Goal: Task Accomplishment & Management: Manage account settings

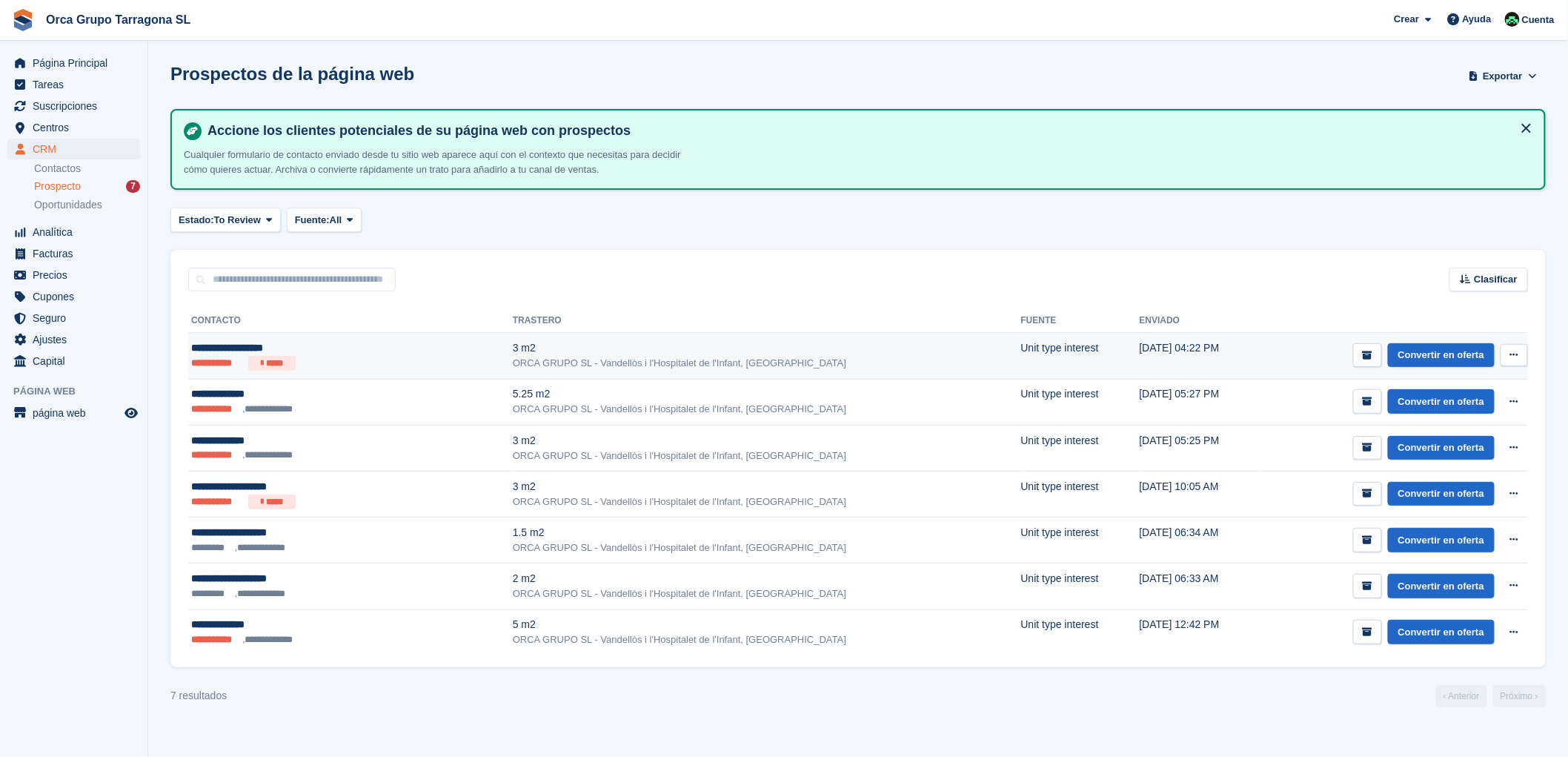
click at [289, 342] on div "**********" at bounding box center [296, 348] width 210 height 15
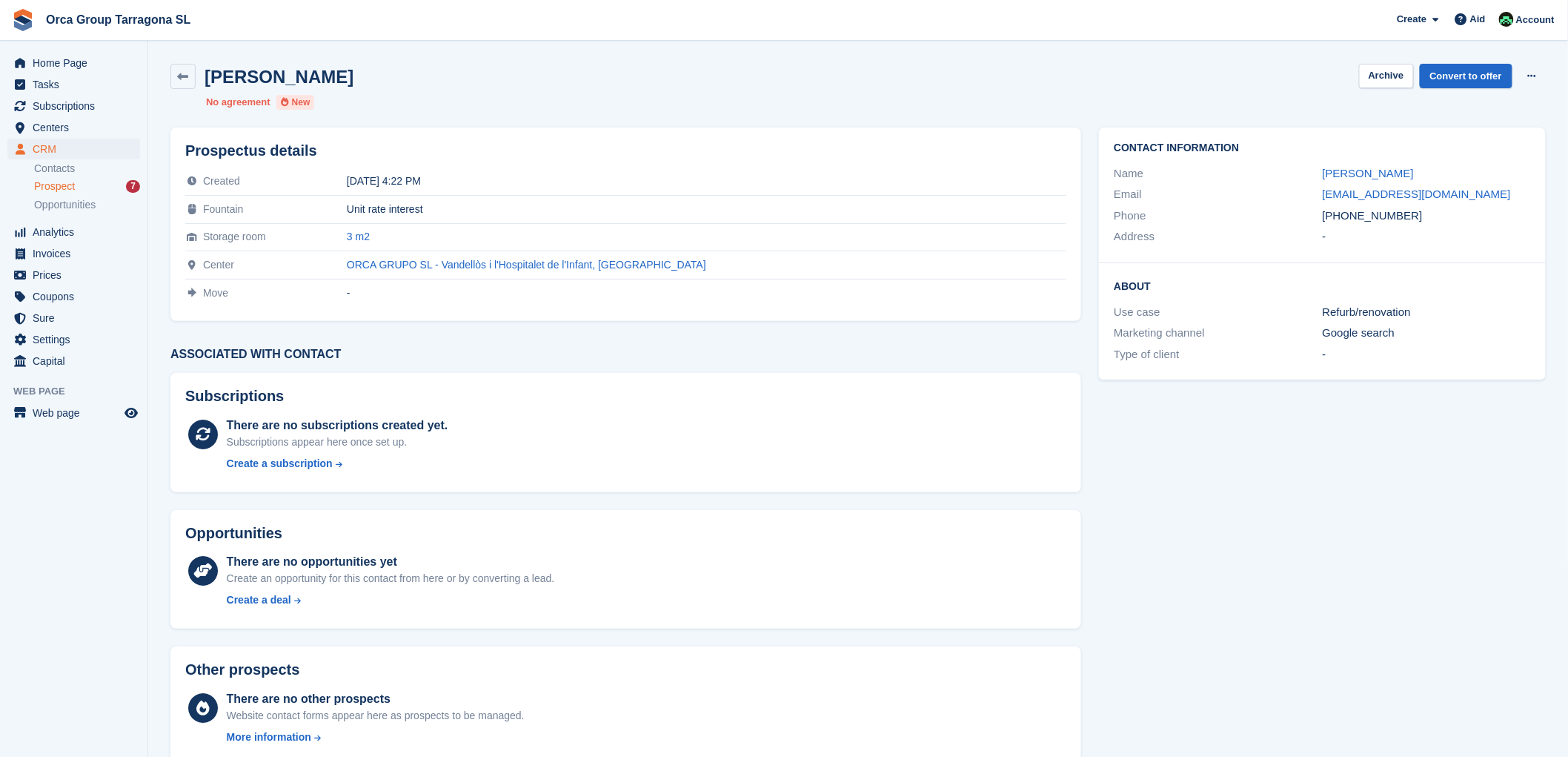
drag, startPoint x: 1486, startPoint y: 191, endPoint x: 1314, endPoint y: 196, distance: 172.1
click at [1314, 196] on div "Email frederique.gamrasni@gmail.com" at bounding box center [1321, 194] width 418 height 21
copy div "frederique.gamrasni@gmail.com"
click at [72, 188] on font "Prospect" at bounding box center [54, 185] width 41 height 11
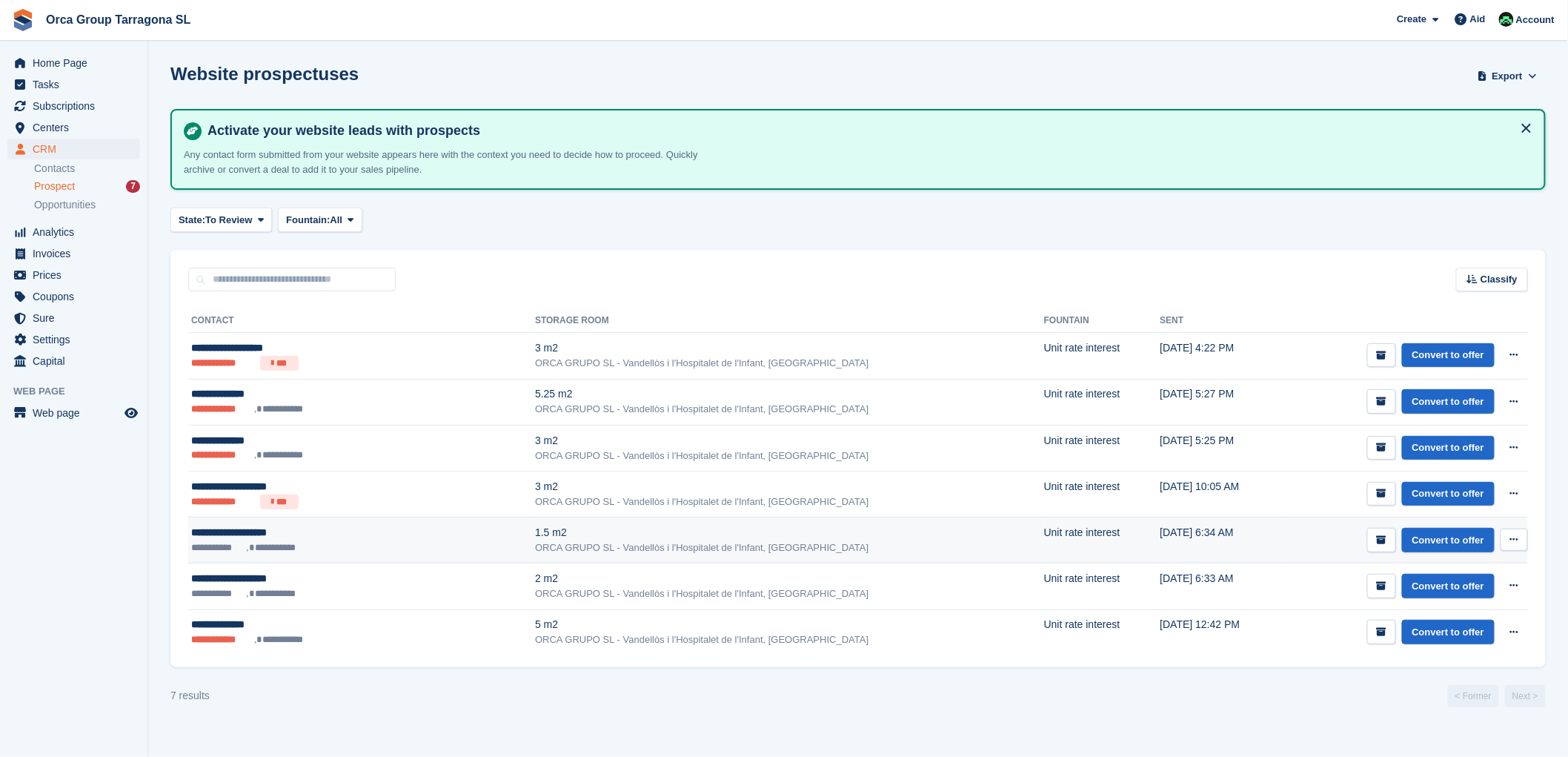
click at [538, 542] on font "ORCA GRUPO SL - Vandellòs i l'Hospitalet de l'Infant, [GEOGRAPHIC_DATA]" at bounding box center [701, 548] width 333 height 11
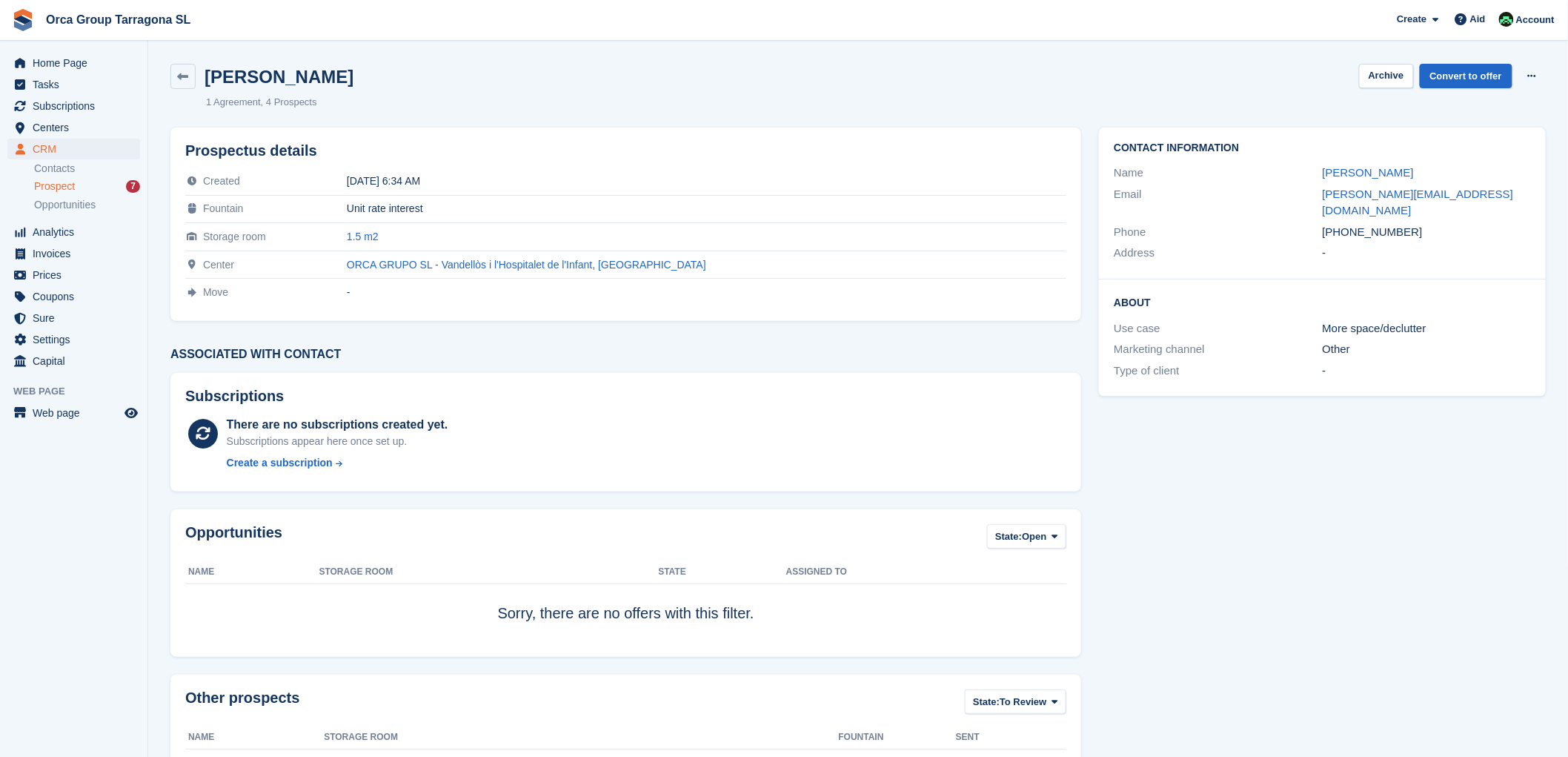
click at [91, 190] on div "Prospect 7" at bounding box center [87, 186] width 106 height 14
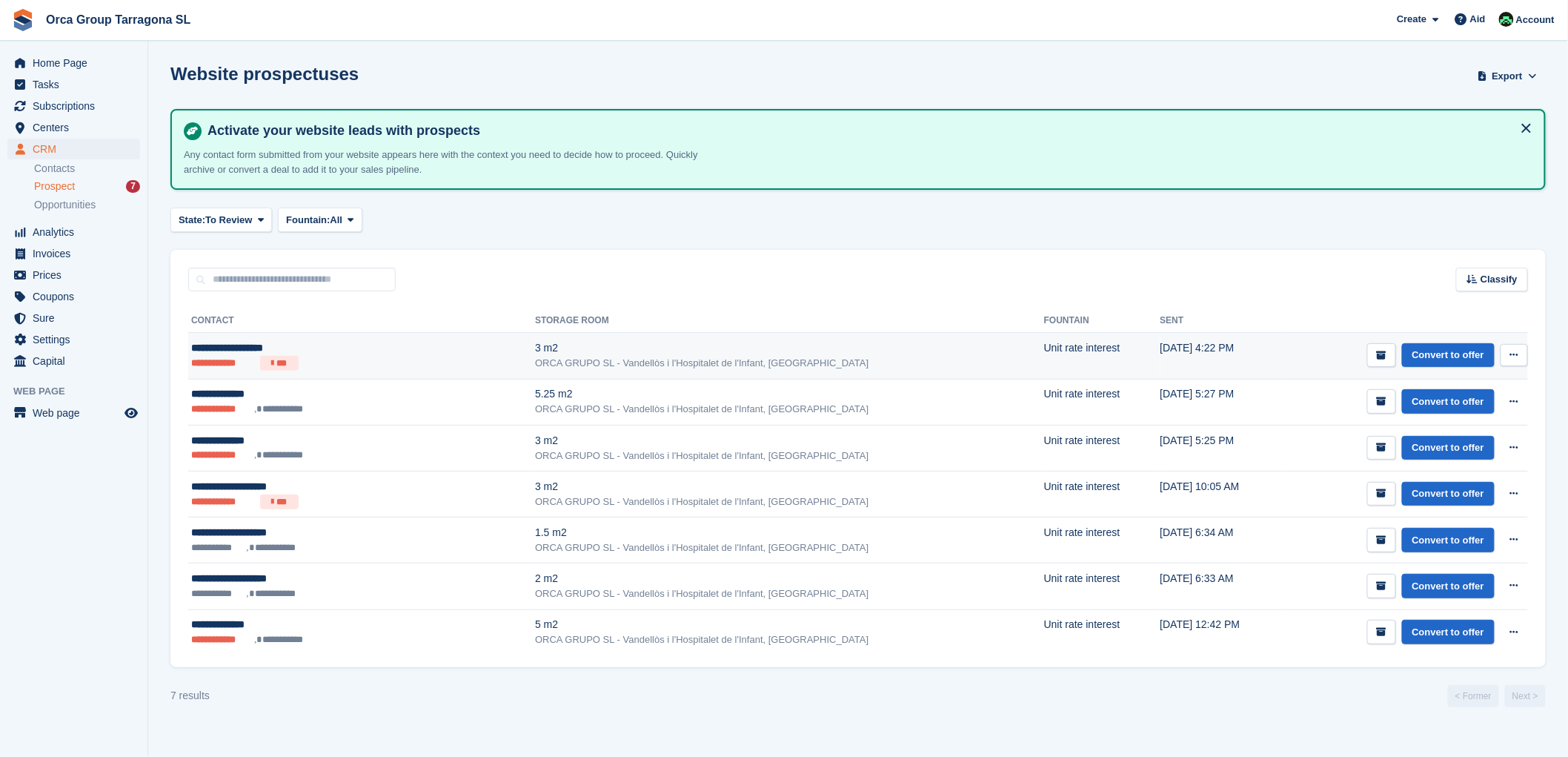
click at [1514, 352] on icon at bounding box center [1514, 355] width 9 height 10
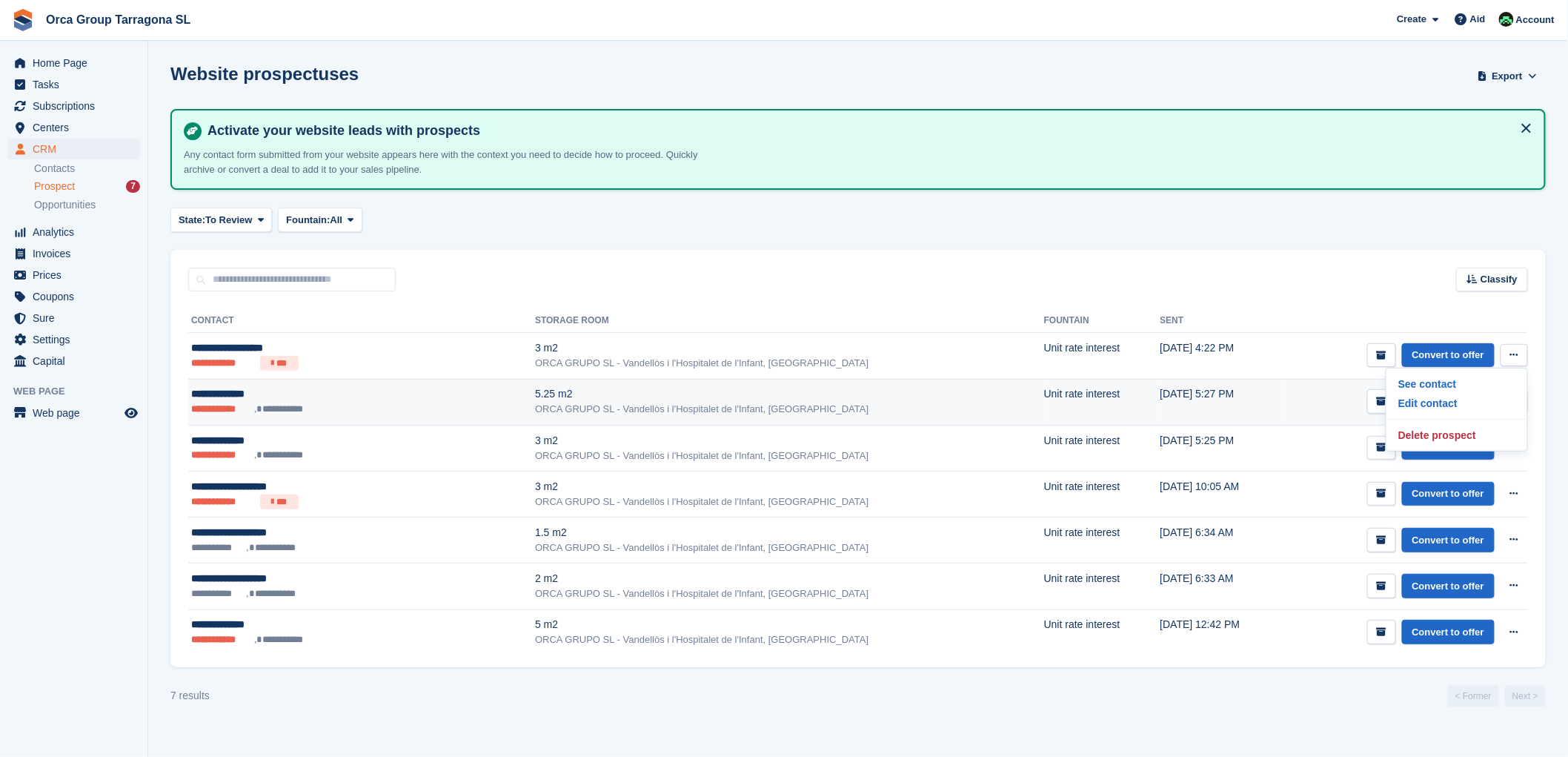
click at [1281, 417] on td "Convert to offer See contact Edit contact Delete prospect" at bounding box center [1404, 401] width 246 height 46
click at [1516, 400] on icon at bounding box center [1514, 401] width 9 height 10
click at [1457, 479] on font "Delete prospect" at bounding box center [1436, 482] width 77 height 11
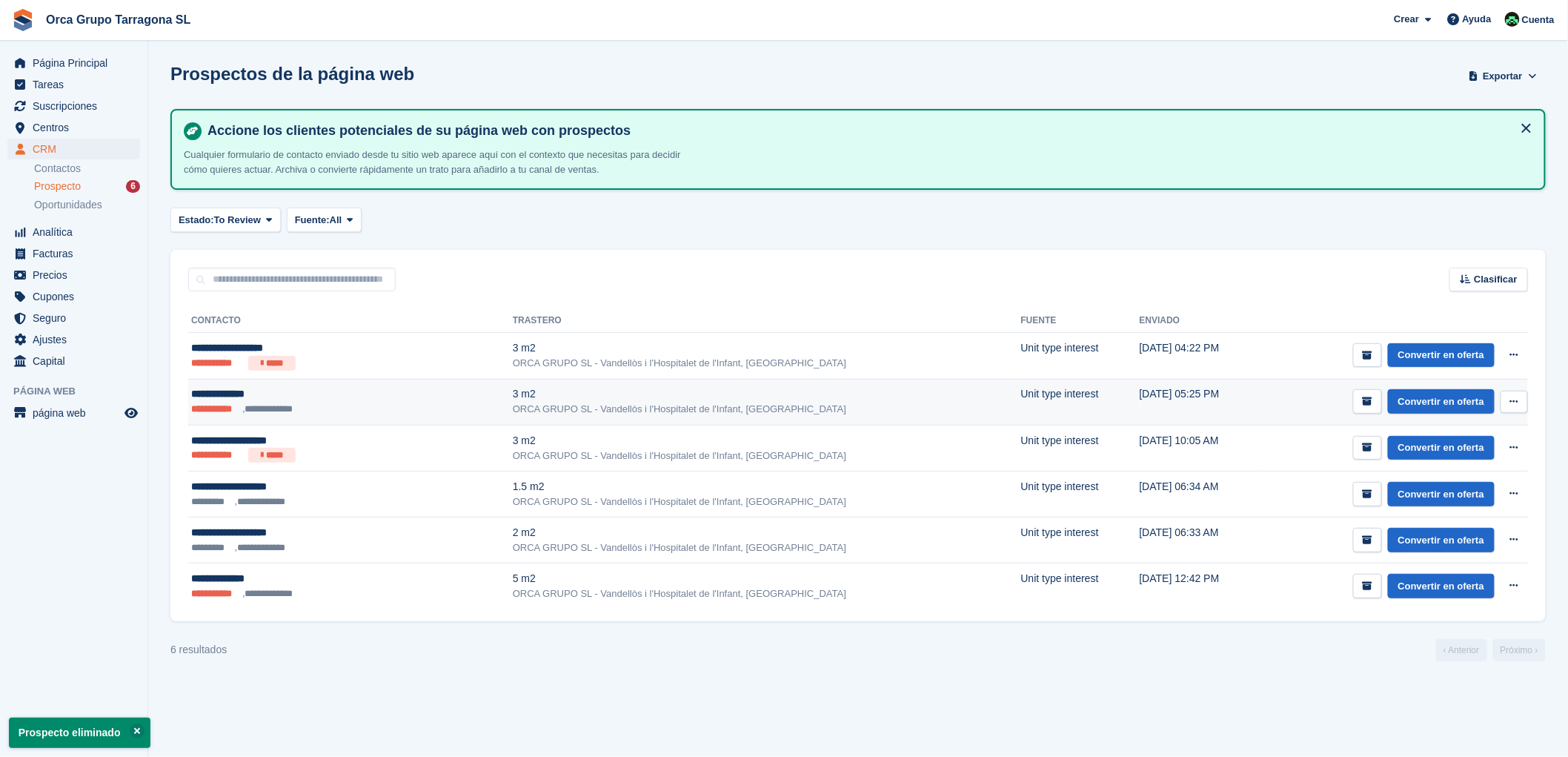
click at [1516, 397] on icon at bounding box center [1514, 401] width 9 height 10
click at [1472, 485] on p "Eliminar prospecto" at bounding box center [1456, 482] width 129 height 19
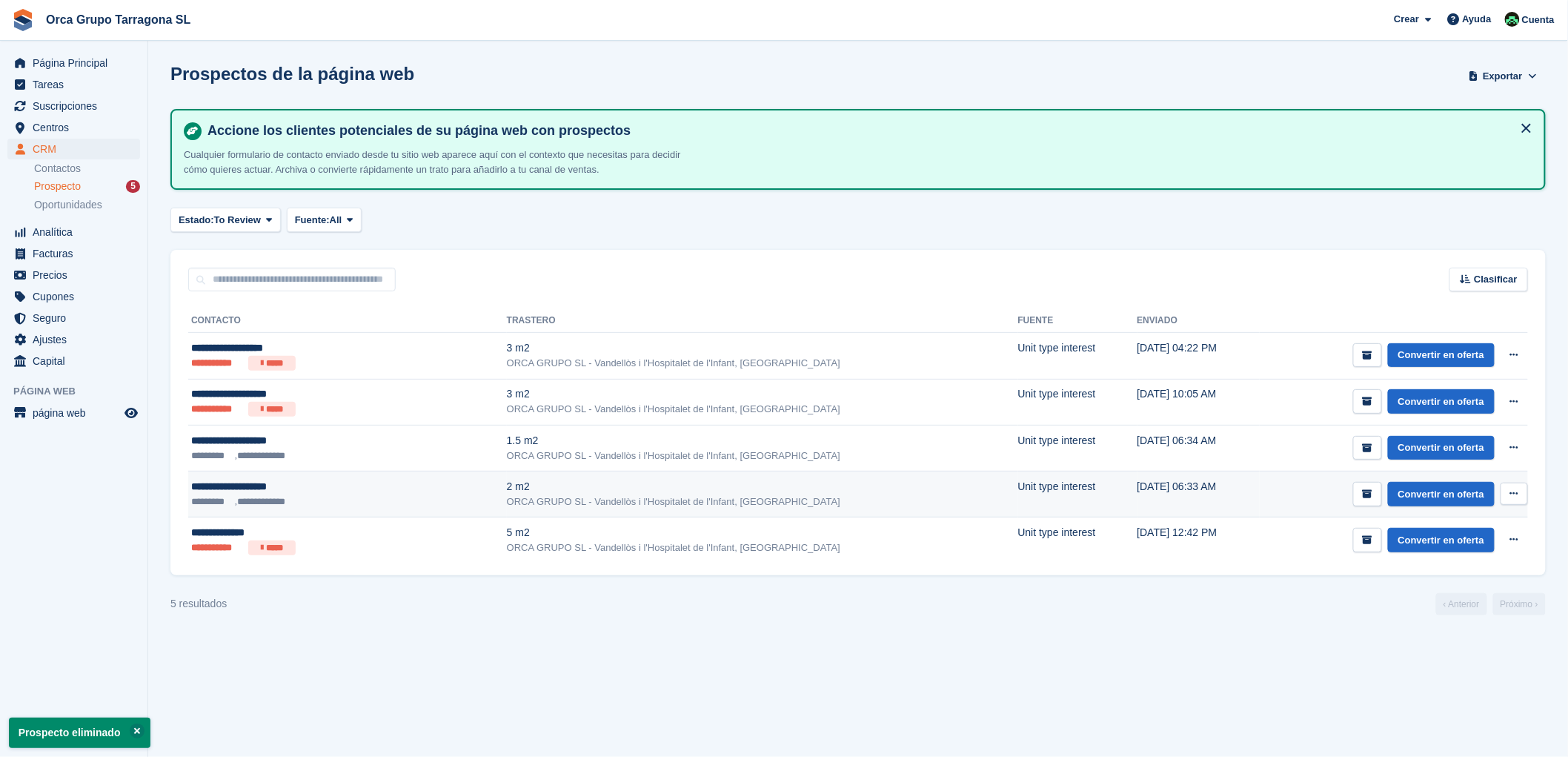
click at [1519, 493] on button at bounding box center [1514, 493] width 28 height 22
click at [1453, 574] on p "Eliminar prospecto" at bounding box center [1456, 573] width 129 height 19
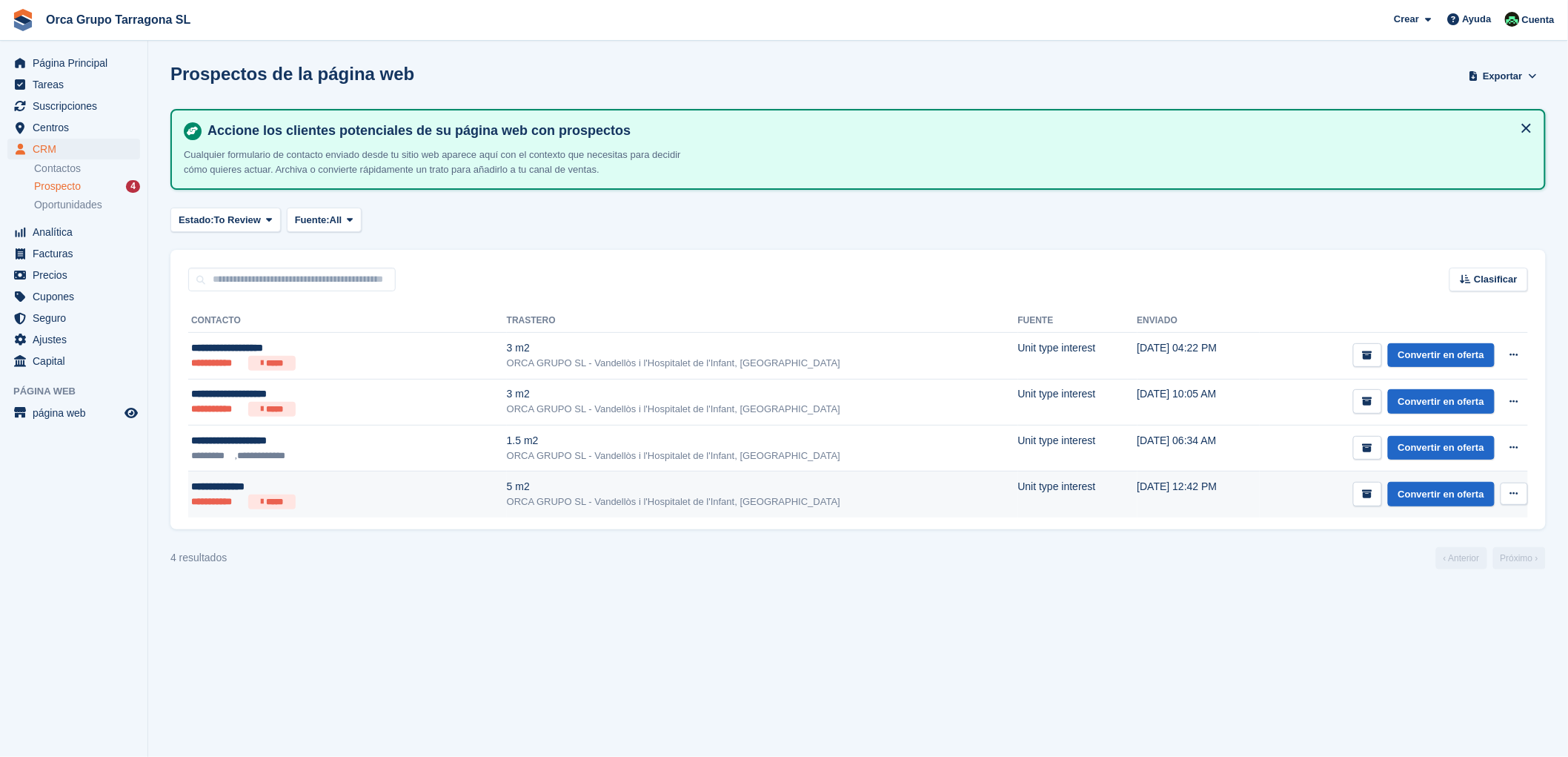
click at [506, 495] on div "ORCA GRUPO SL - Vandellòs i l'Hospitalet de l'Infant, [GEOGRAPHIC_DATA]" at bounding box center [762, 502] width 511 height 15
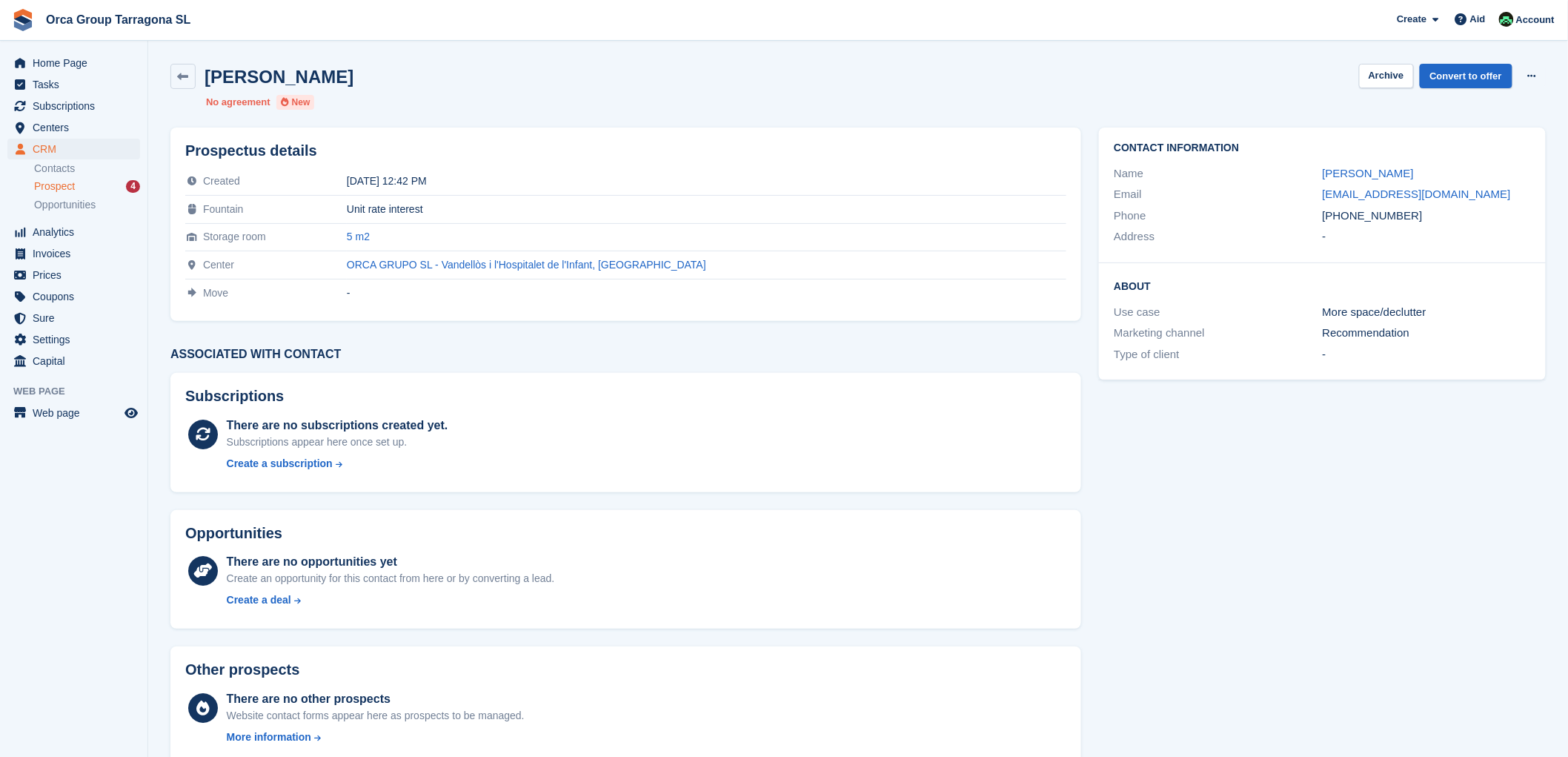
drag, startPoint x: 79, startPoint y: 182, endPoint x: 91, endPoint y: 181, distance: 12.0
click at [81, 183] on div "Prospect 4" at bounding box center [87, 186] width 106 height 14
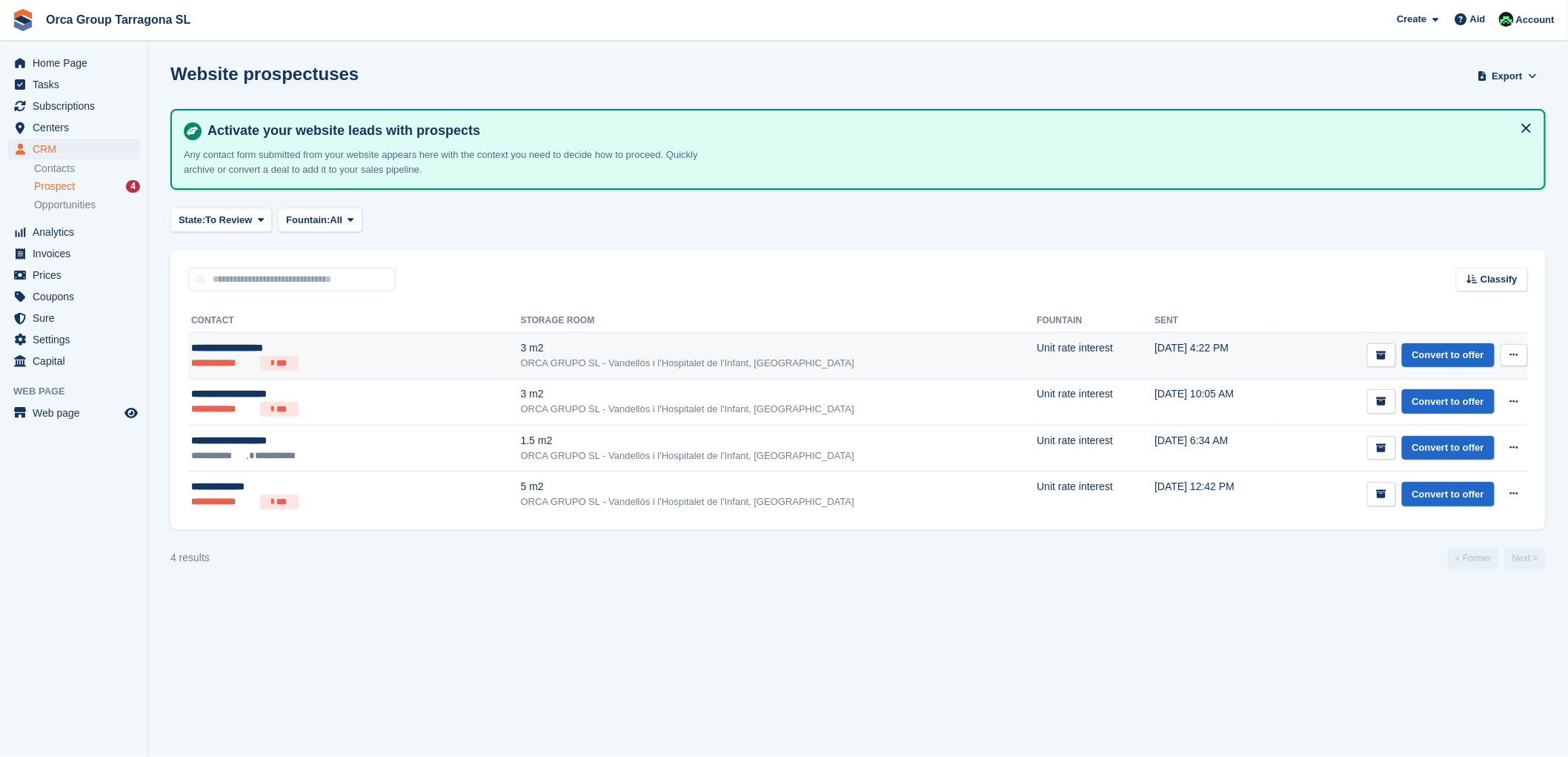
click at [1508, 348] on button at bounding box center [1514, 355] width 28 height 22
click at [1483, 440] on p "Delete prospect" at bounding box center [1456, 435] width 129 height 19
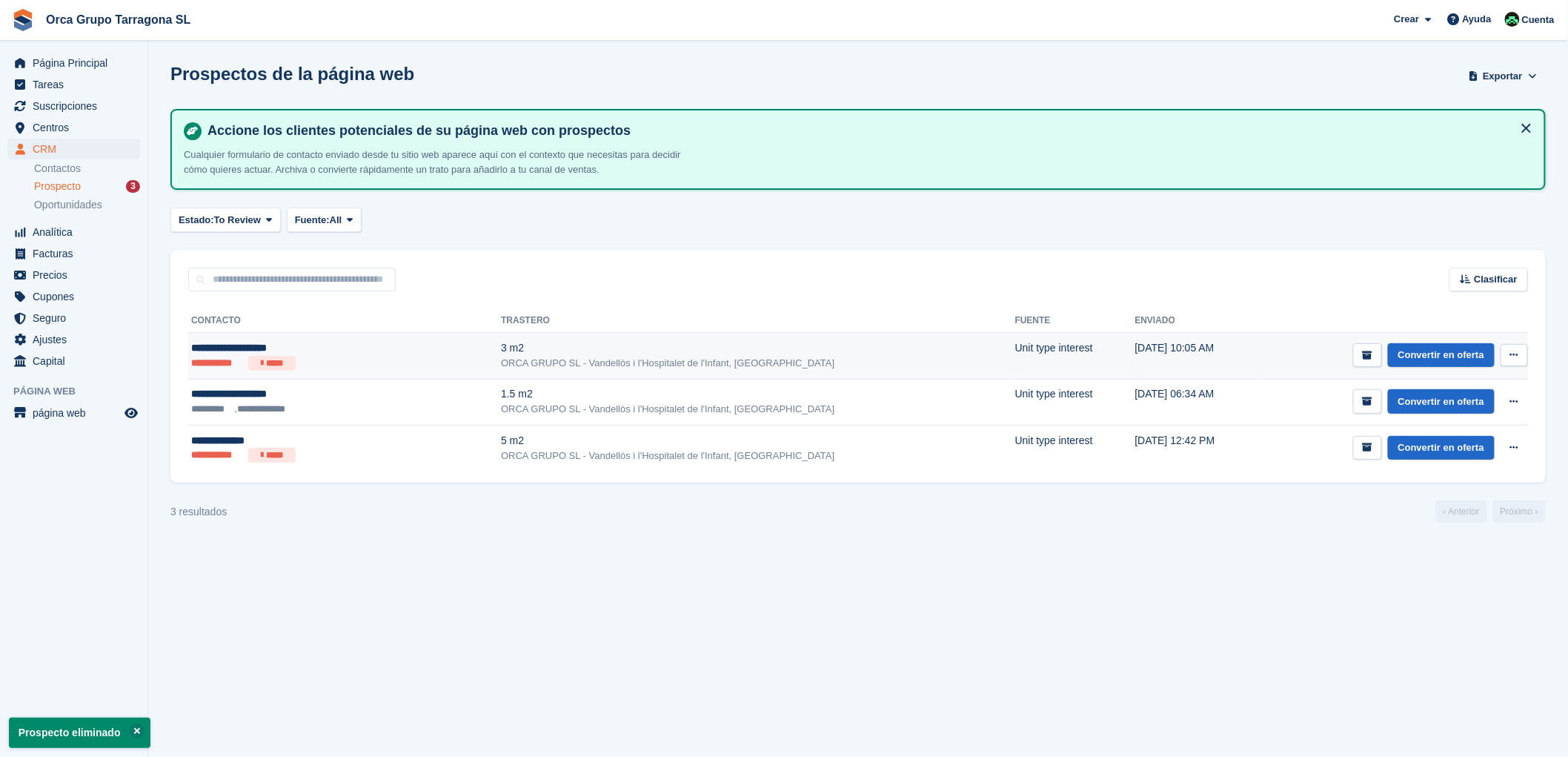
drag, startPoint x: 1513, startPoint y: 350, endPoint x: 910, endPoint y: 166, distance: 630.4
click at [1513, 350] on icon at bounding box center [1514, 355] width 9 height 10
click at [1450, 436] on p "Eliminar prospecto" at bounding box center [1456, 435] width 129 height 19
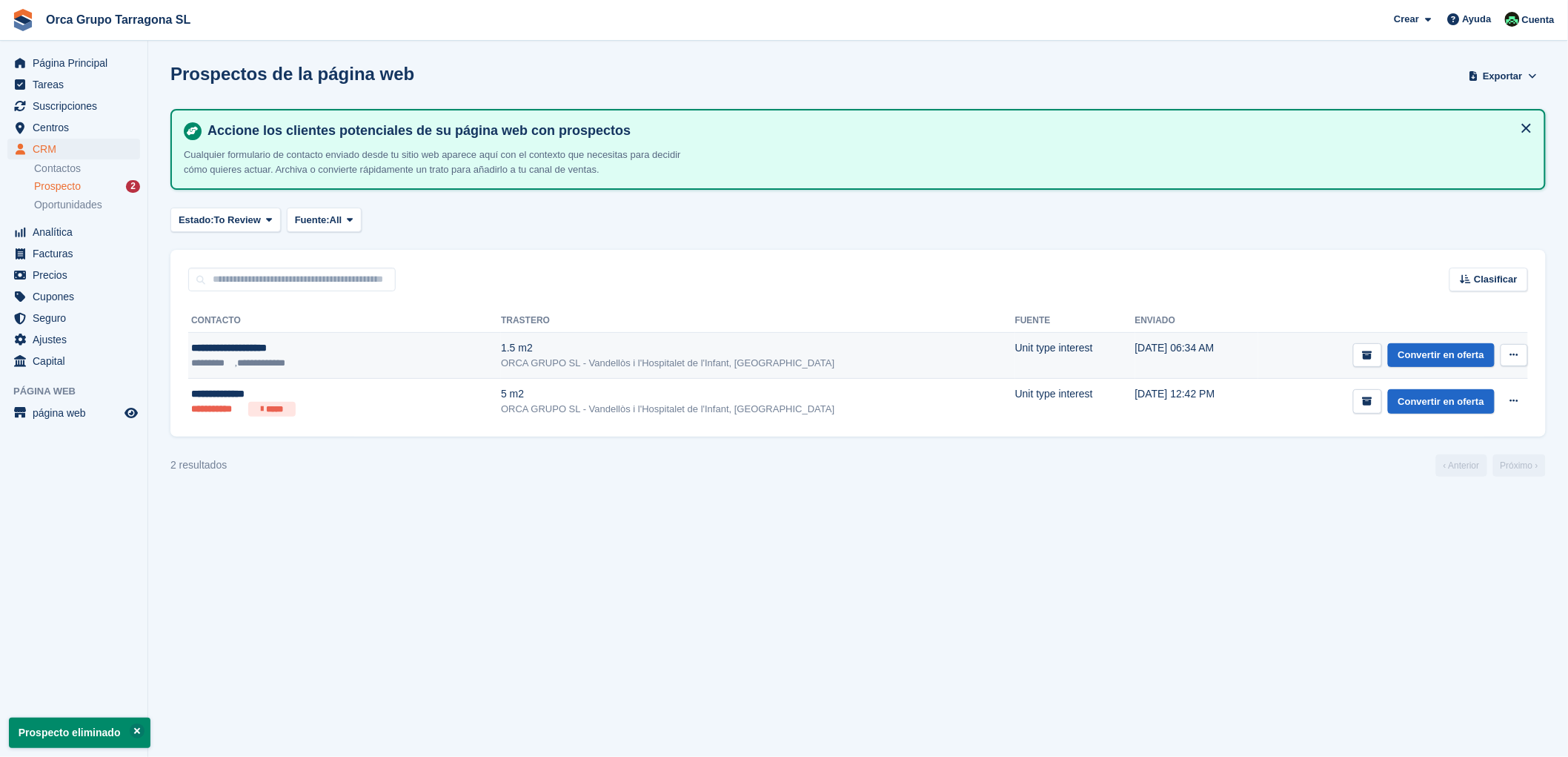
click at [1522, 354] on button at bounding box center [1514, 355] width 28 height 22
click at [1443, 437] on p "Eliminar prospecto" at bounding box center [1456, 435] width 129 height 19
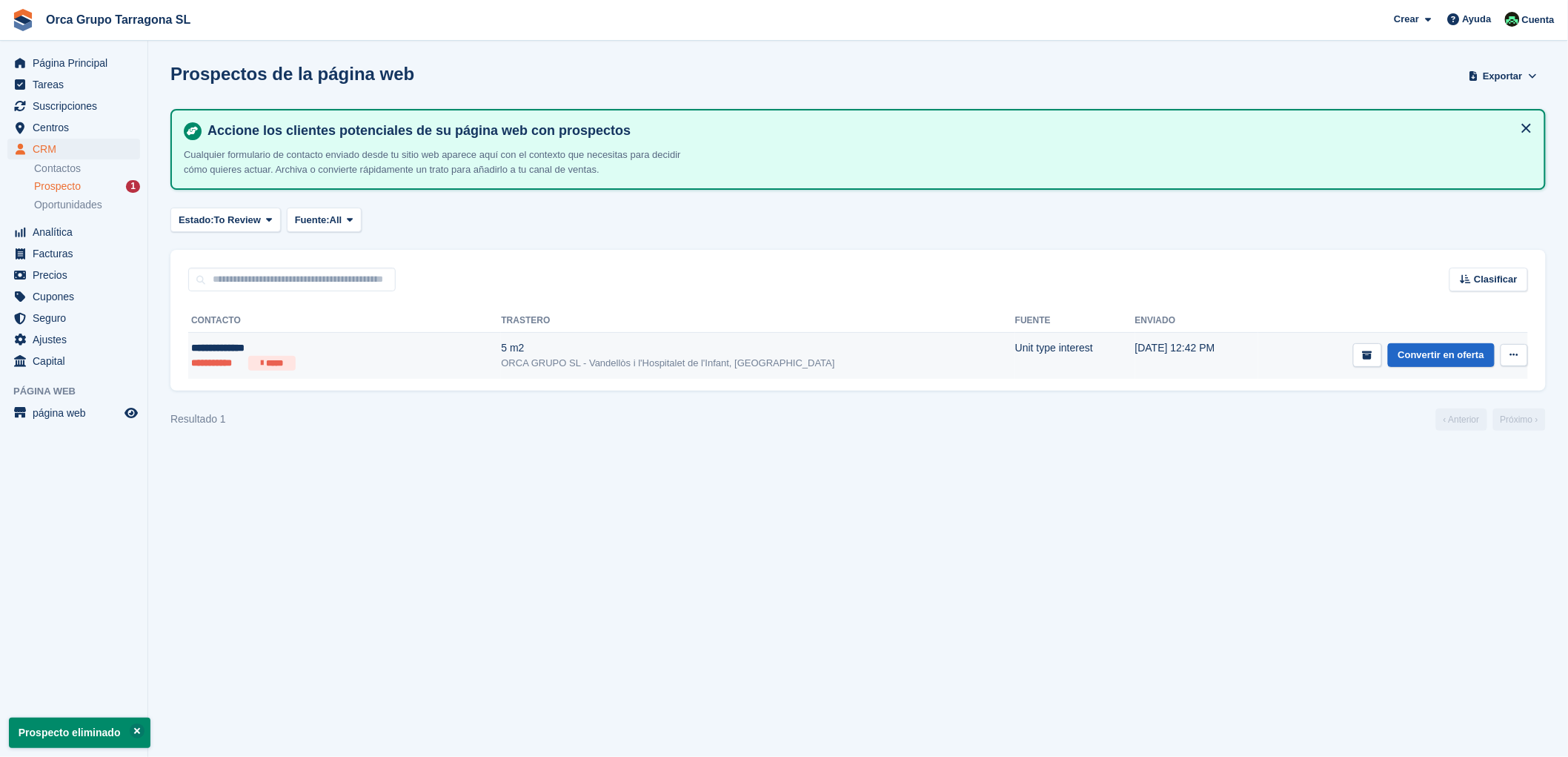
click at [1517, 354] on icon at bounding box center [1514, 355] width 9 height 10
click at [1413, 433] on p "Eliminar prospecto" at bounding box center [1456, 435] width 129 height 19
